Goal: Information Seeking & Learning: Find specific fact

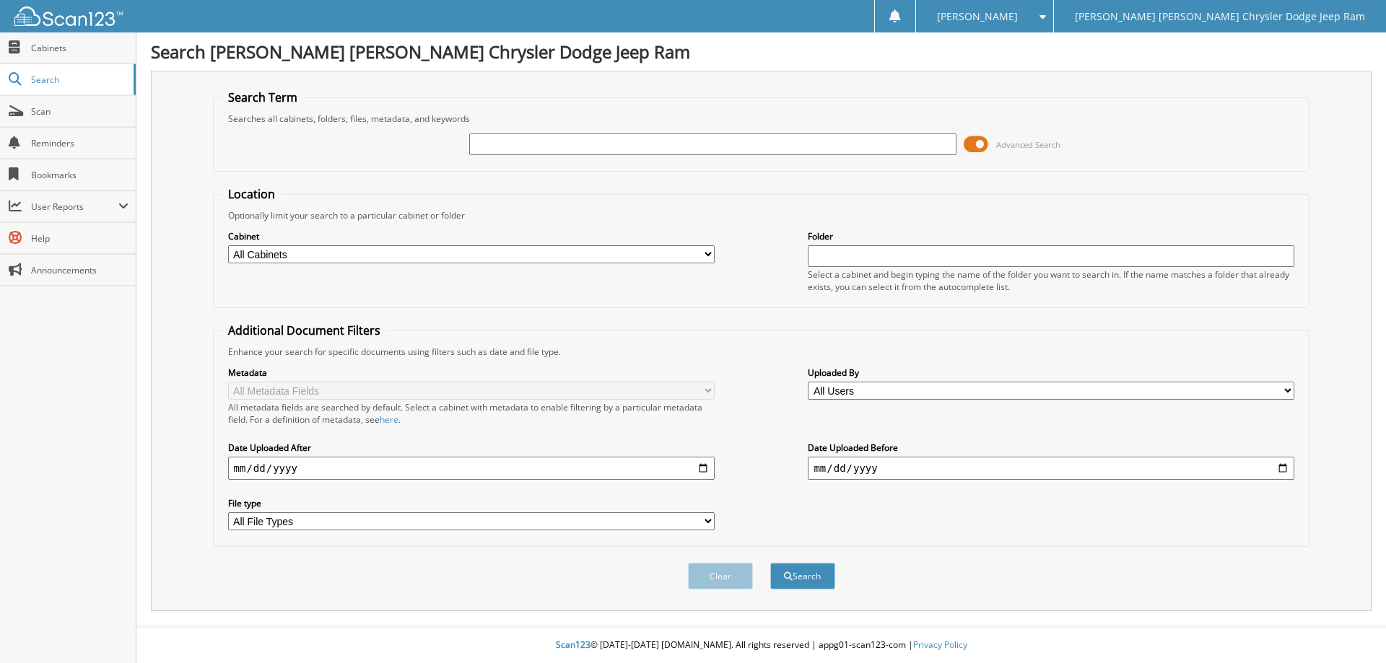
click at [977, 142] on span at bounding box center [975, 145] width 25 height 22
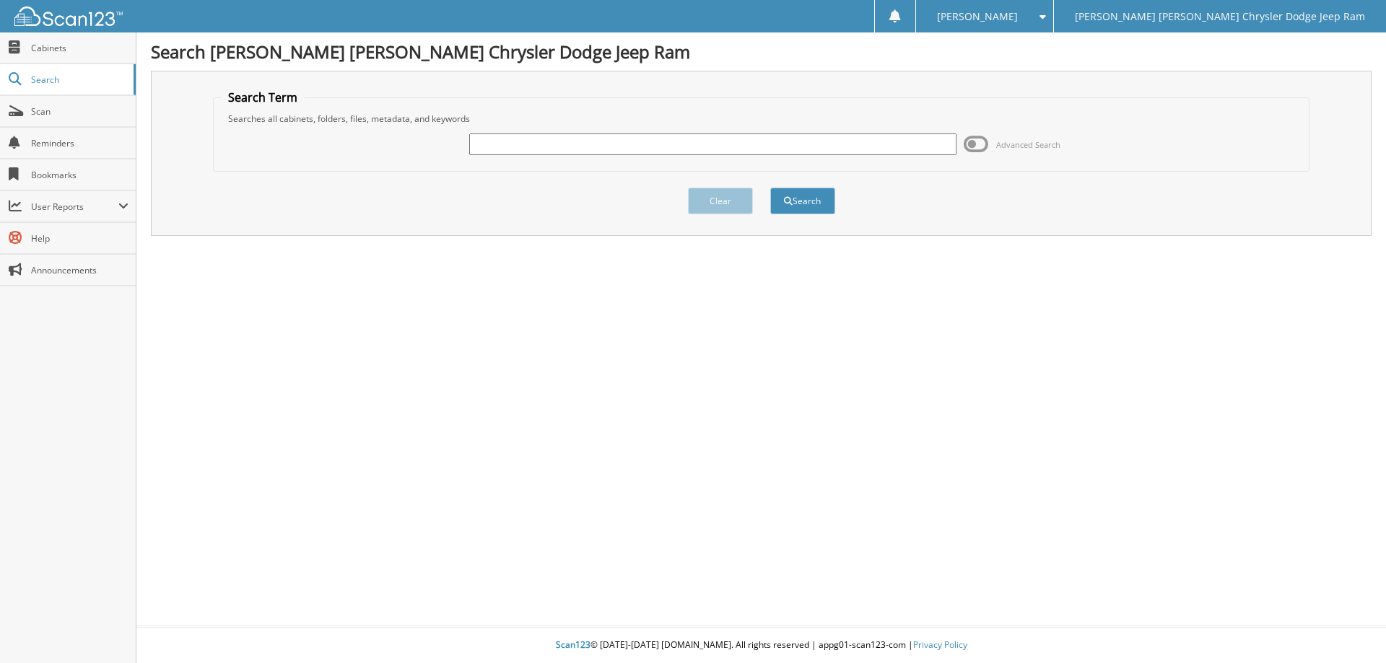
click at [765, 147] on input "text" at bounding box center [712, 145] width 486 height 22
type input "6007468"
click at [770, 188] on button "Search" at bounding box center [802, 201] width 65 height 27
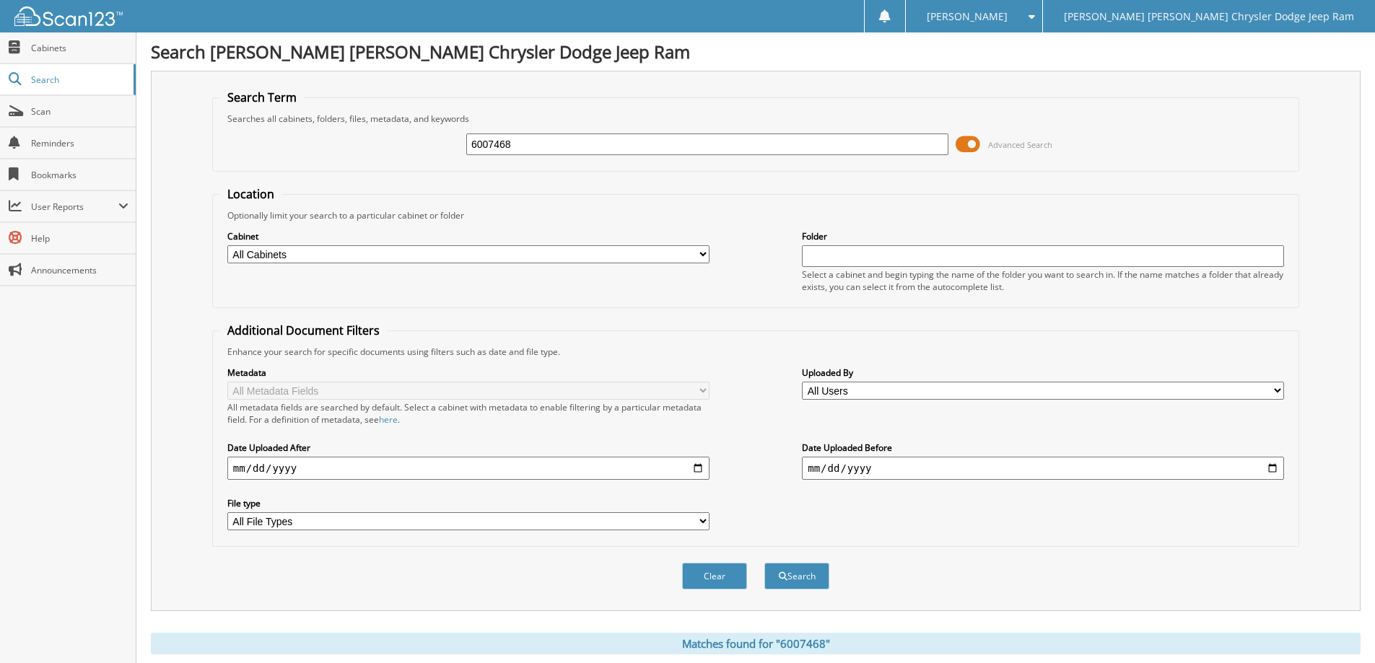
click at [962, 142] on span at bounding box center [967, 145] width 25 height 22
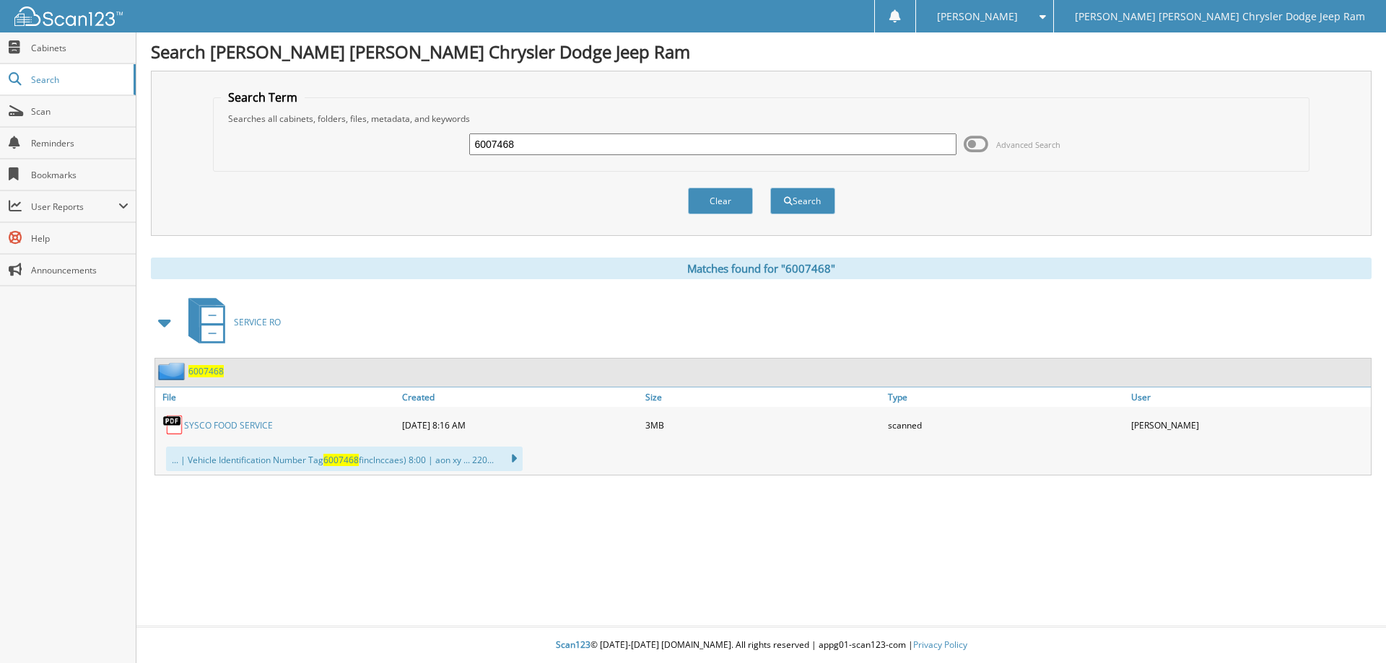
click at [214, 428] on link "SYSCO FOOD SERVICE" at bounding box center [228, 425] width 89 height 12
drag, startPoint x: 507, startPoint y: 151, endPoint x: 560, endPoint y: 144, distance: 53.9
click at [560, 144] on input "6007468" at bounding box center [712, 145] width 486 height 22
type input "6007460"
click at [770, 188] on button "Search" at bounding box center [802, 201] width 65 height 27
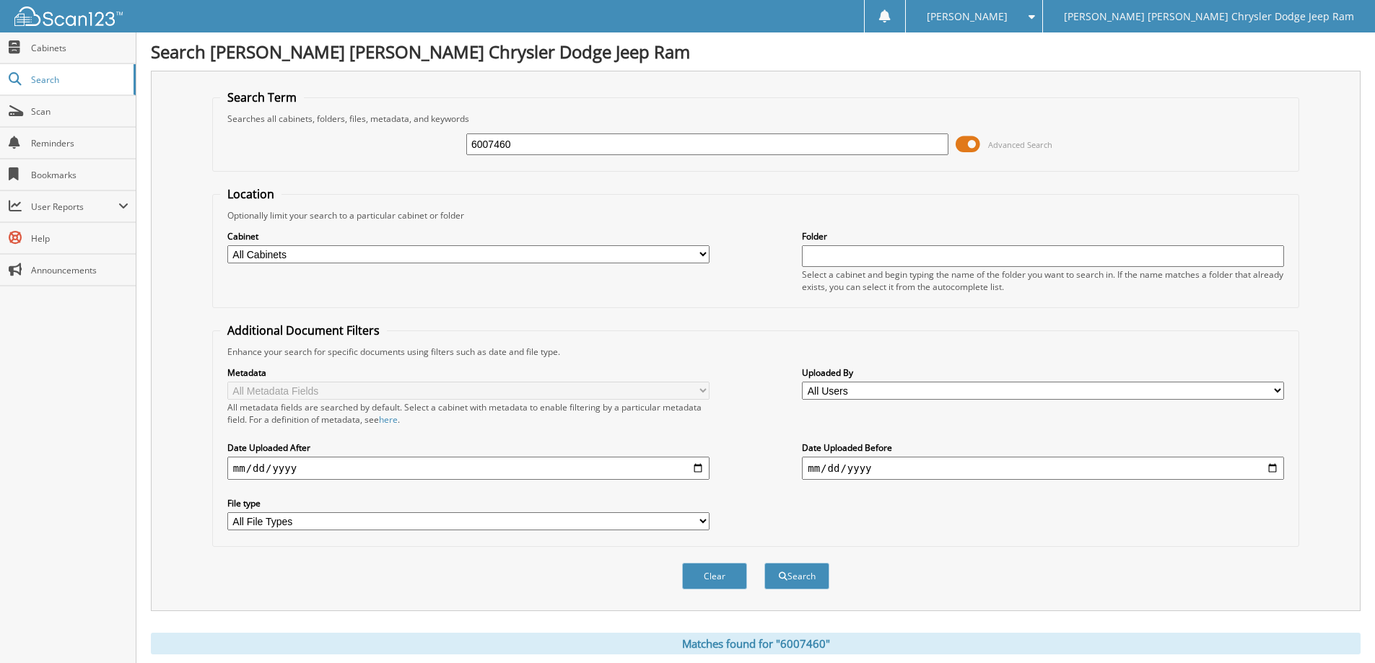
click at [975, 144] on span at bounding box center [967, 145] width 25 height 22
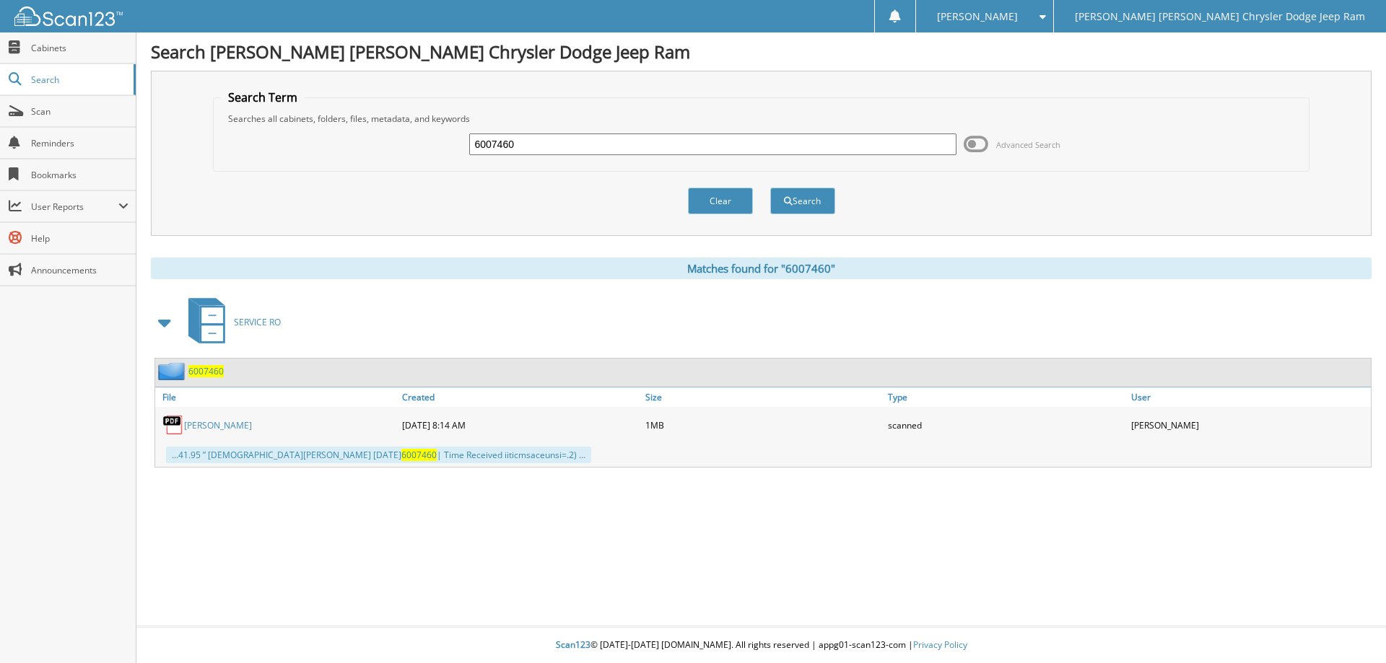
click at [227, 419] on link "[PERSON_NAME]" at bounding box center [218, 425] width 68 height 12
click at [507, 152] on input "6007460" at bounding box center [712, 145] width 486 height 22
type input "6007392"
click at [770, 188] on button "Search" at bounding box center [802, 201] width 65 height 27
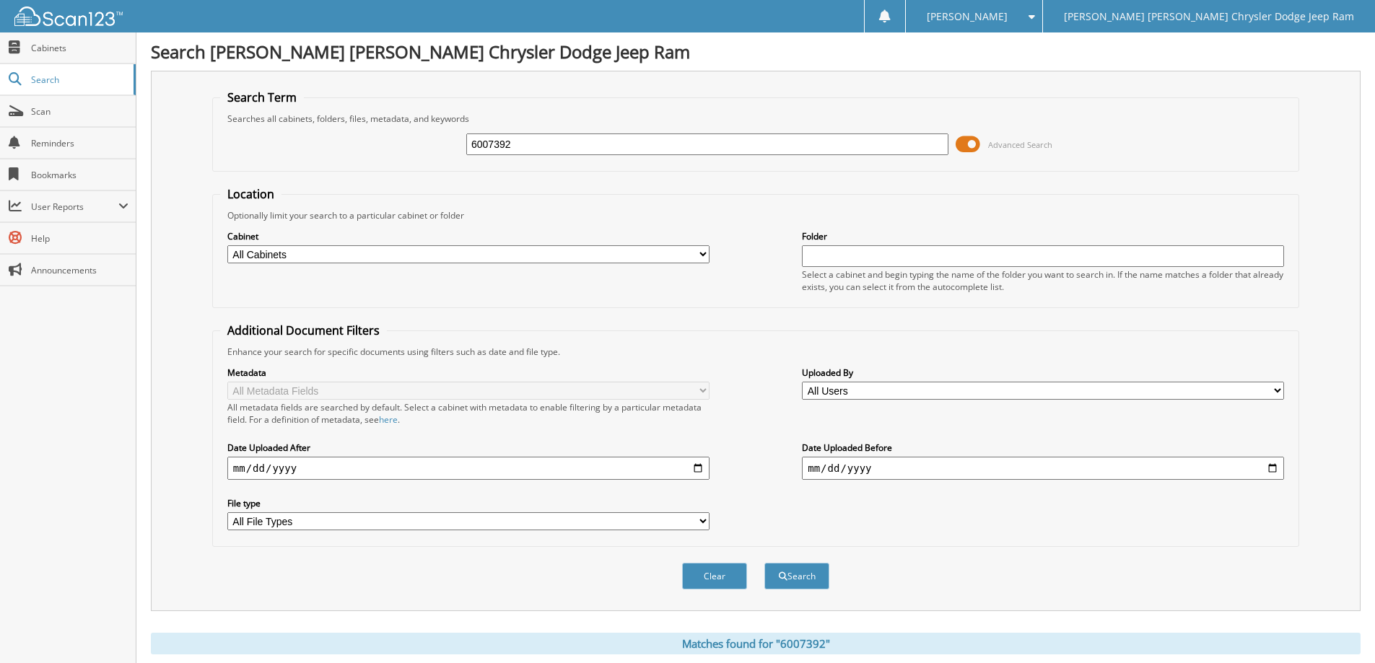
click at [967, 146] on span at bounding box center [967, 145] width 25 height 22
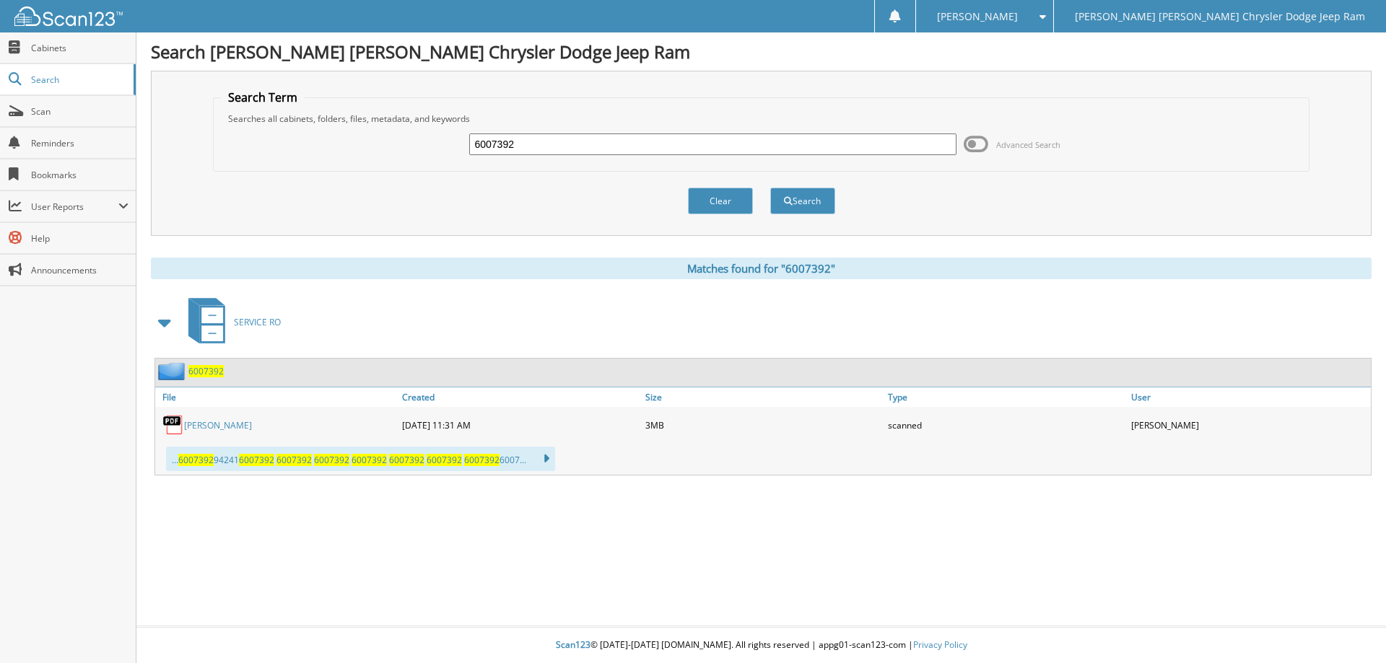
click at [222, 425] on link "DREK FARRIS" at bounding box center [218, 425] width 68 height 12
